Goal: Task Accomplishment & Management: Manage account settings

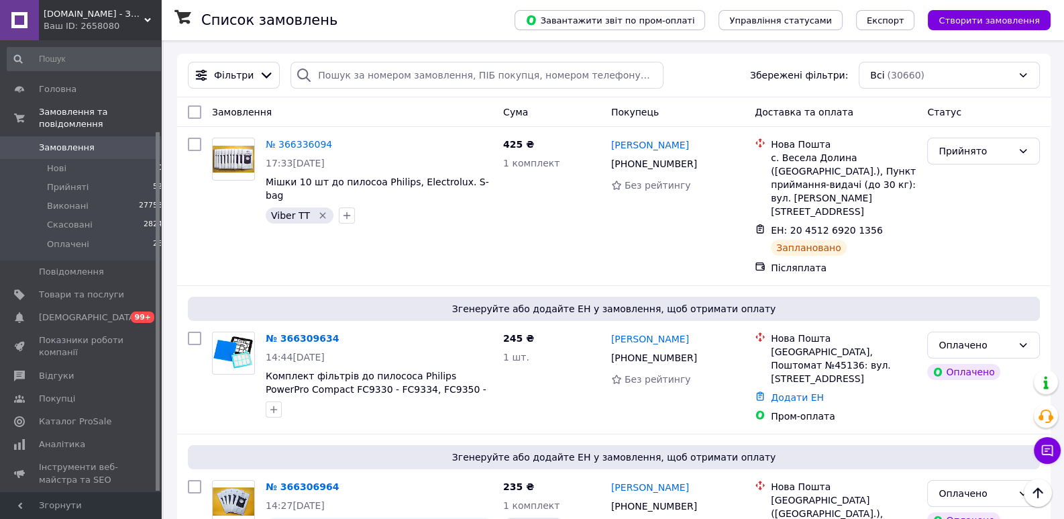
scroll to position [114, 0]
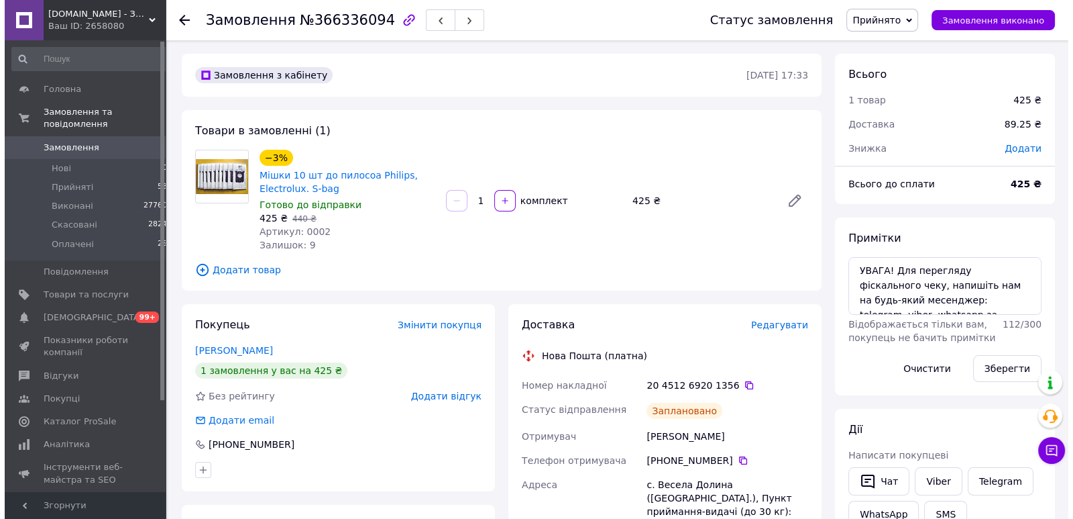
scroll to position [205, 0]
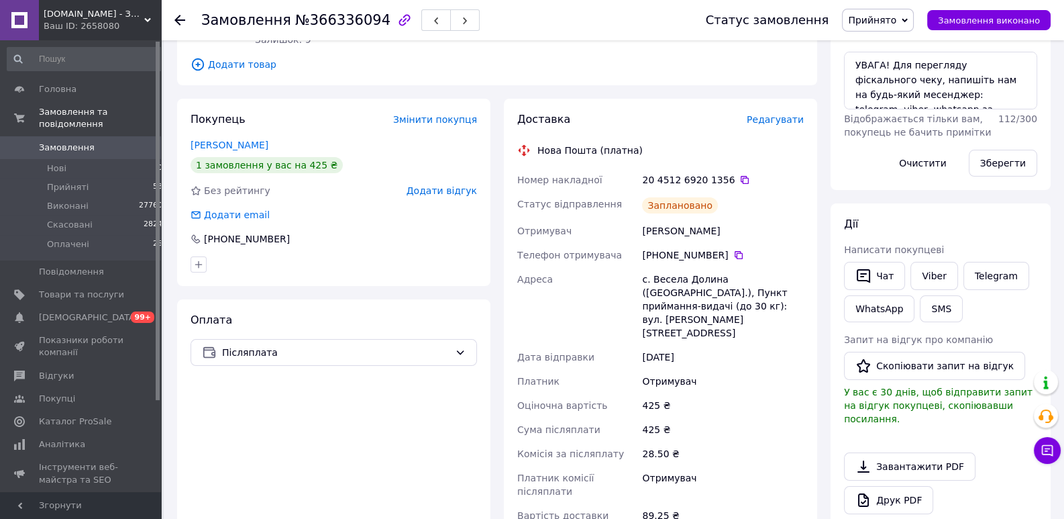
click at [792, 116] on span "Редагувати" at bounding box center [775, 119] width 57 height 11
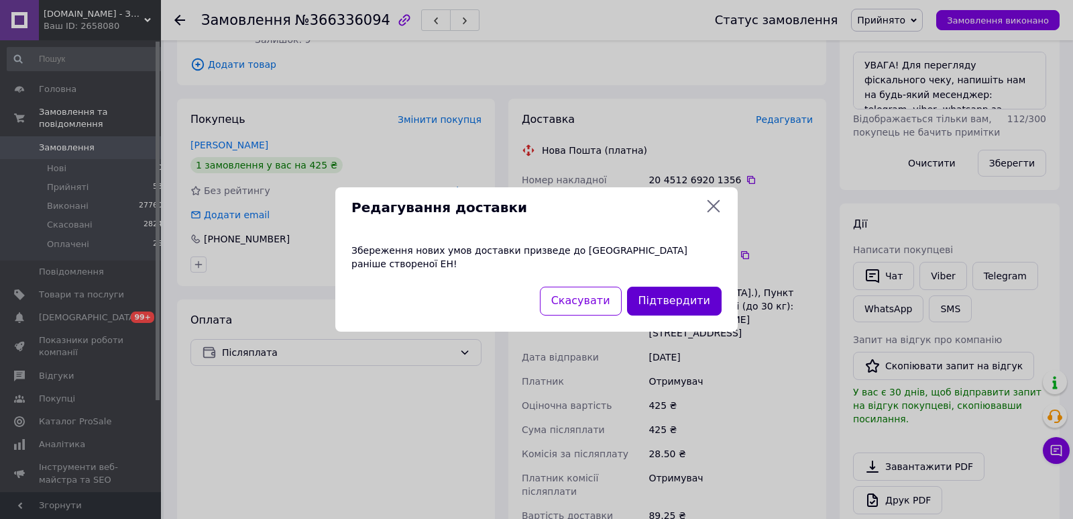
click at [692, 291] on button "Підтвердити" at bounding box center [674, 300] width 95 height 29
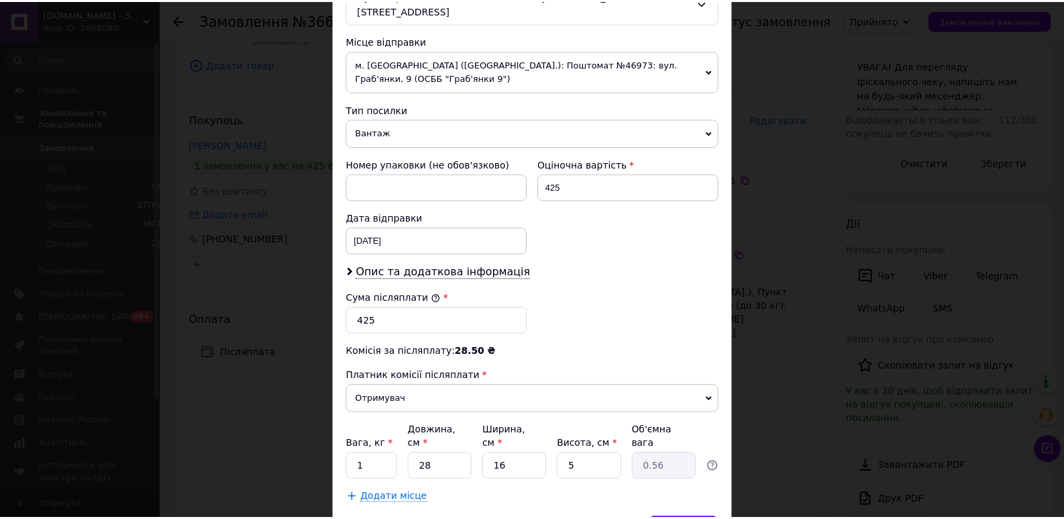
scroll to position [502, 0]
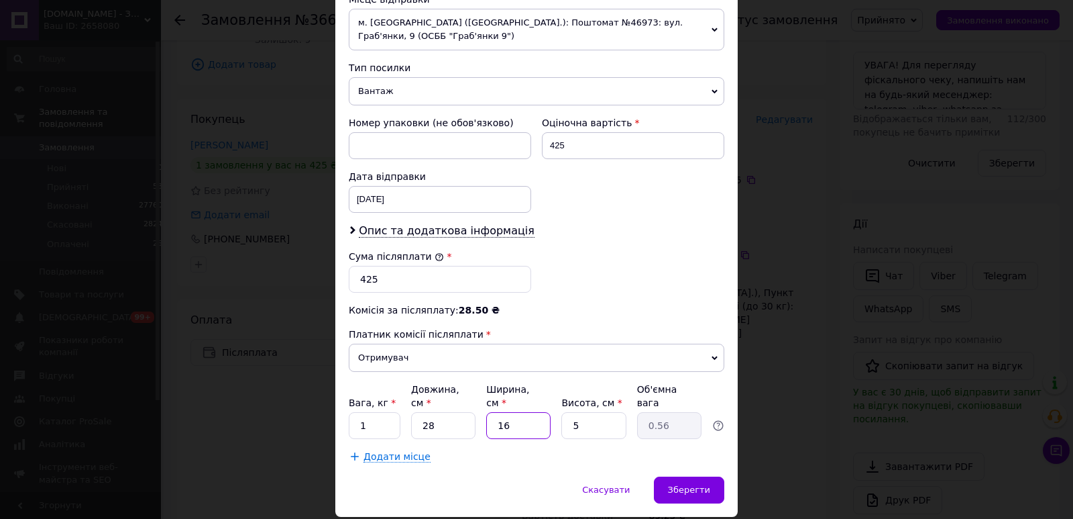
drag, startPoint x: 508, startPoint y: 382, endPoint x: 498, endPoint y: 384, distance: 10.9
click at [498, 412] on input "16" at bounding box center [518, 425] width 64 height 27
type input "17"
type input "0.6"
type input "17"
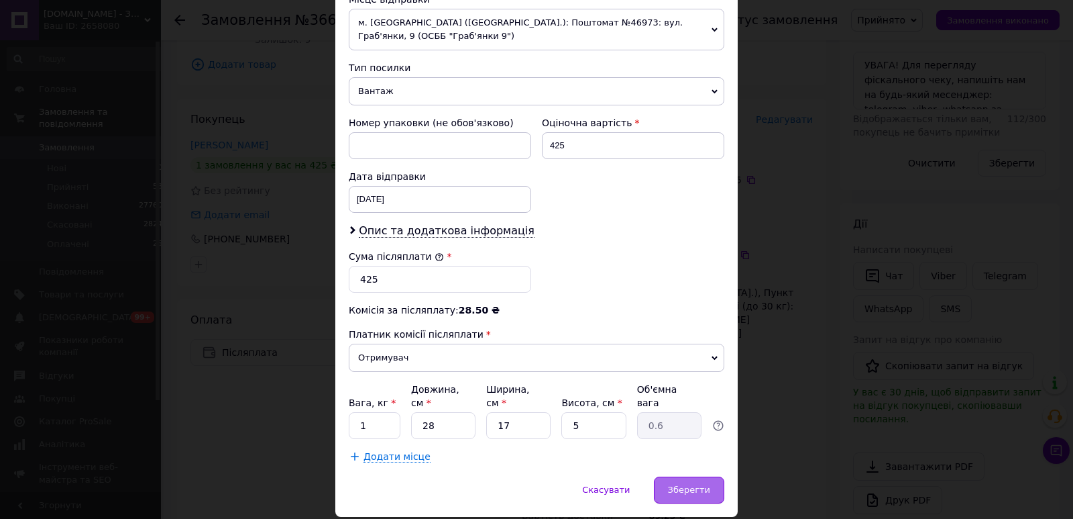
click at [674, 484] on span "Зберегти" at bounding box center [689, 489] width 42 height 10
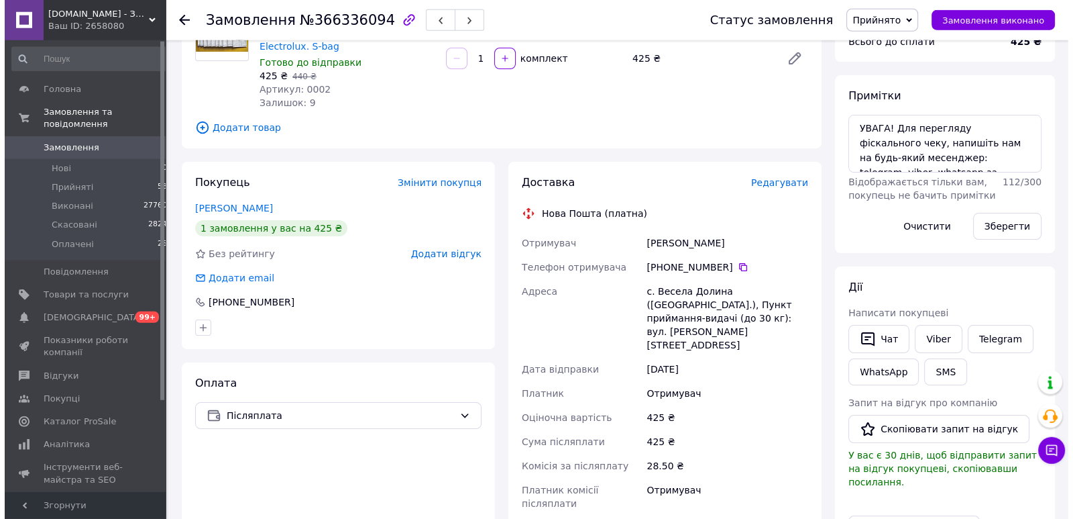
scroll to position [103, 0]
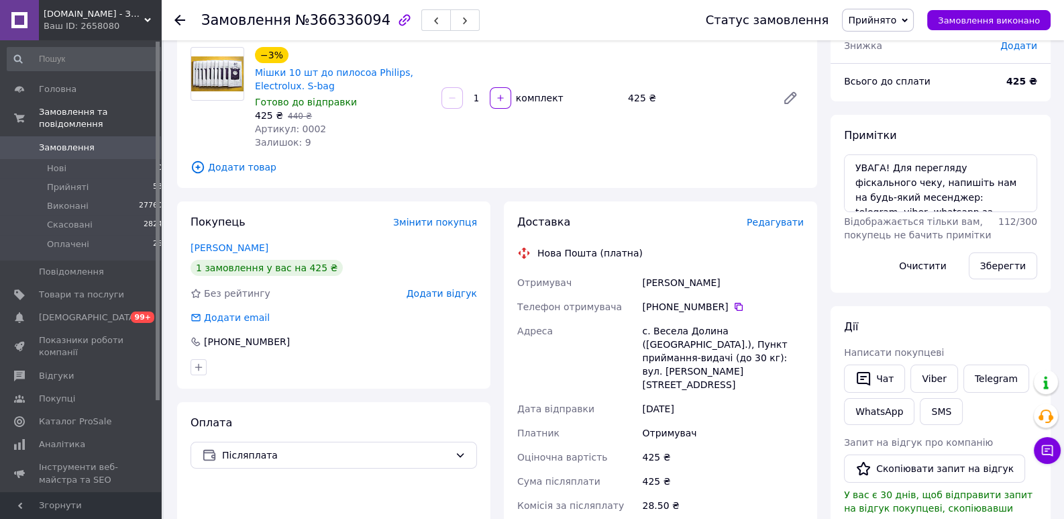
click at [782, 226] on span "Редагувати" at bounding box center [775, 222] width 57 height 11
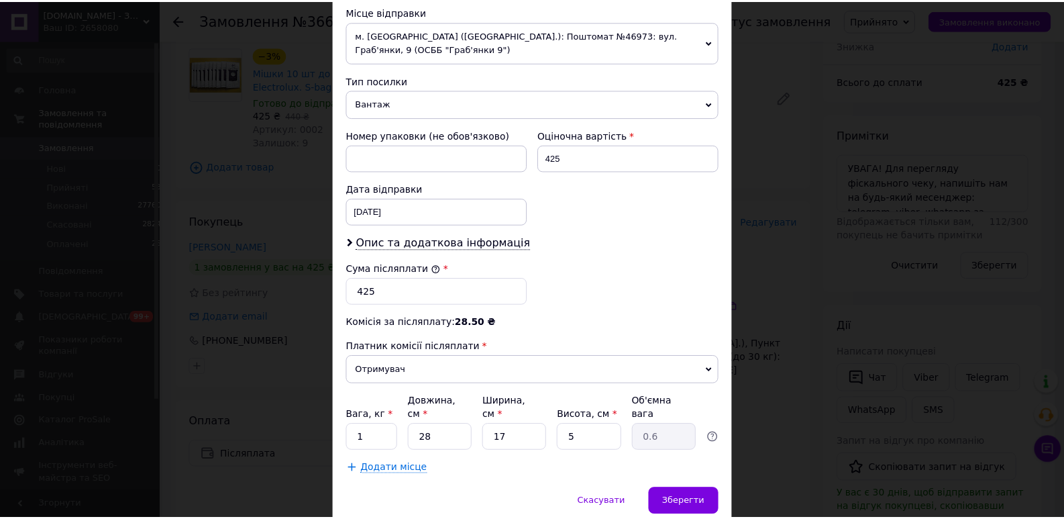
scroll to position [502, 0]
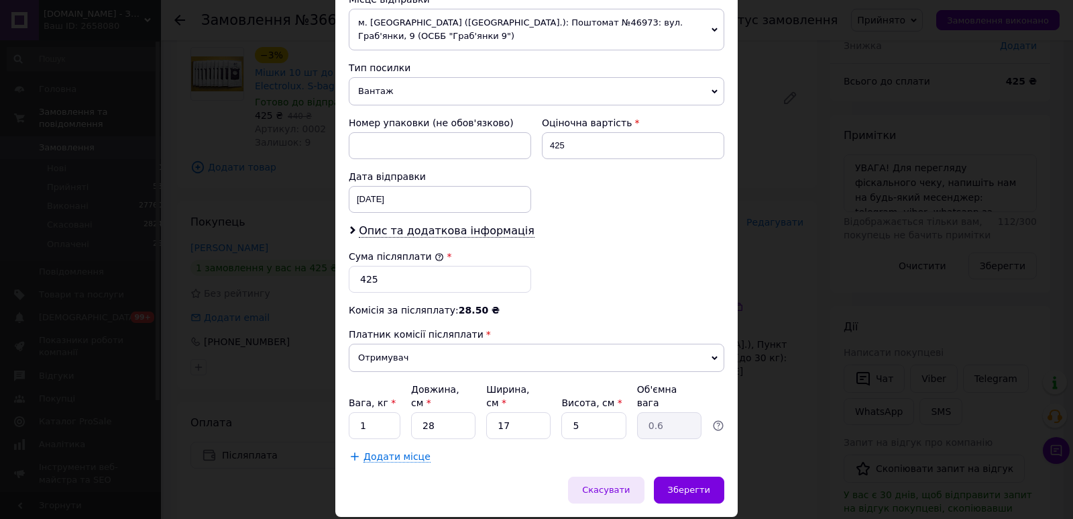
click at [618, 484] on span "Скасувати" at bounding box center [606, 489] width 48 height 10
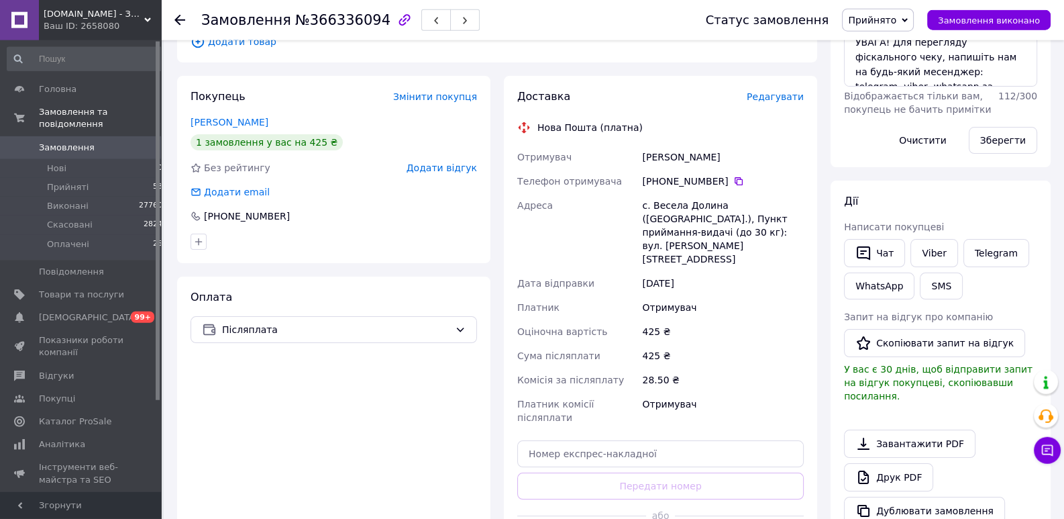
scroll to position [309, 0]
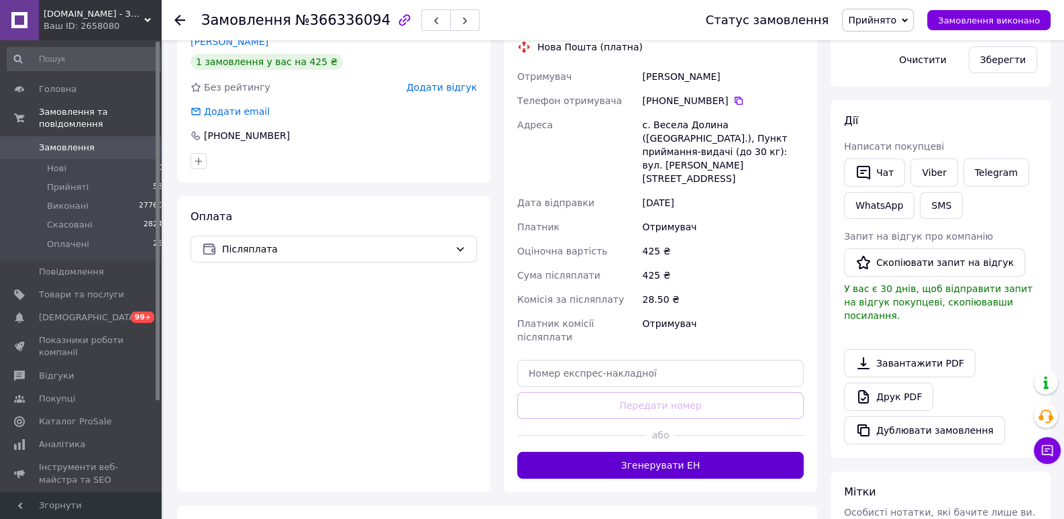
click at [680, 451] on button "Згенерувати ЕН" at bounding box center [660, 464] width 286 height 27
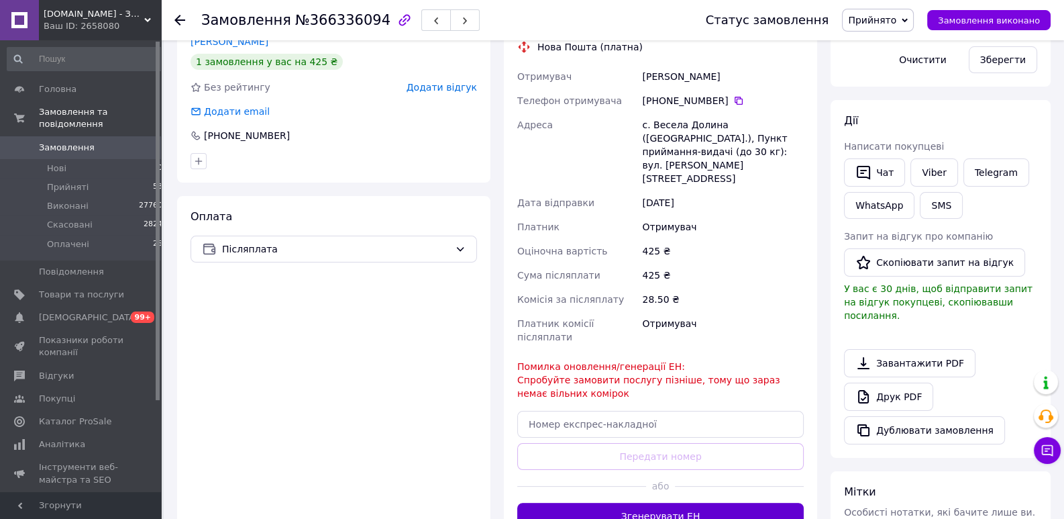
scroll to position [45, 0]
click at [666, 502] on button "Згенерувати ЕН" at bounding box center [660, 515] width 286 height 27
